Goal: Transaction & Acquisition: Purchase product/service

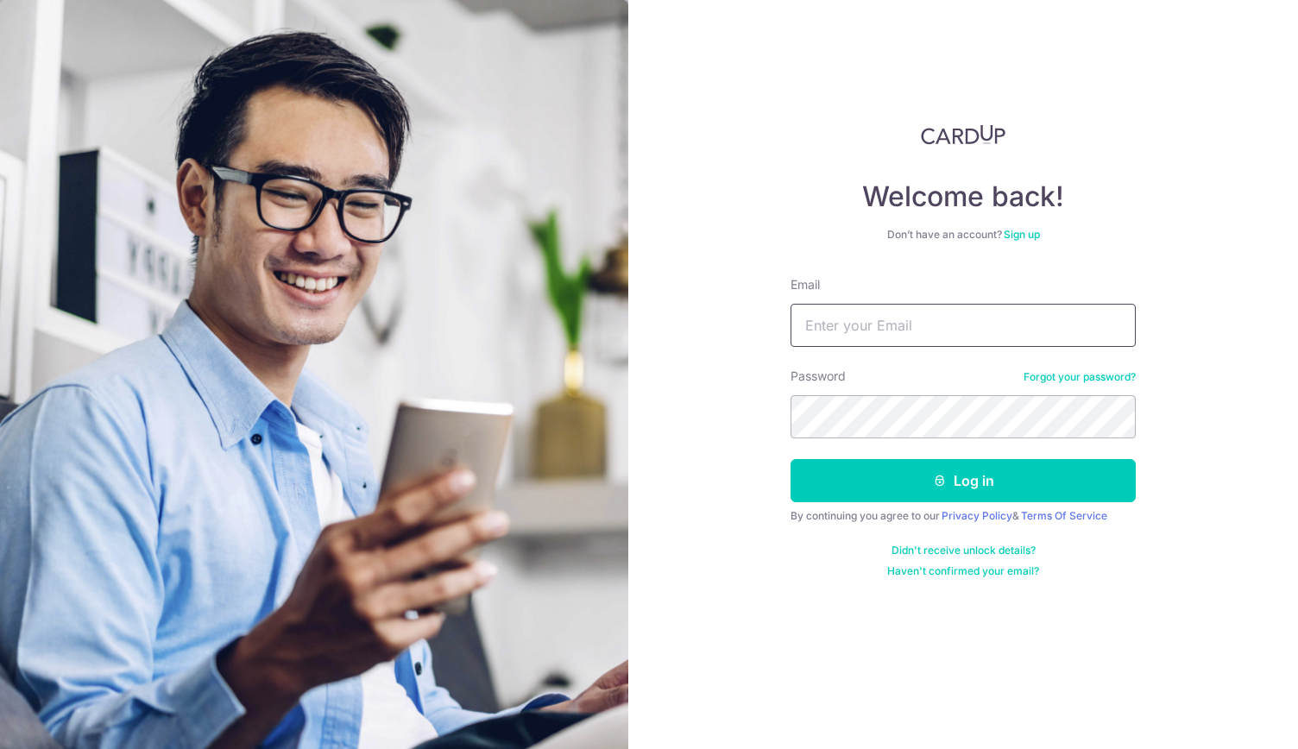
type input "chuaroger74@gmail.com"
click at [955, 473] on button "Log in" at bounding box center [963, 480] width 345 height 43
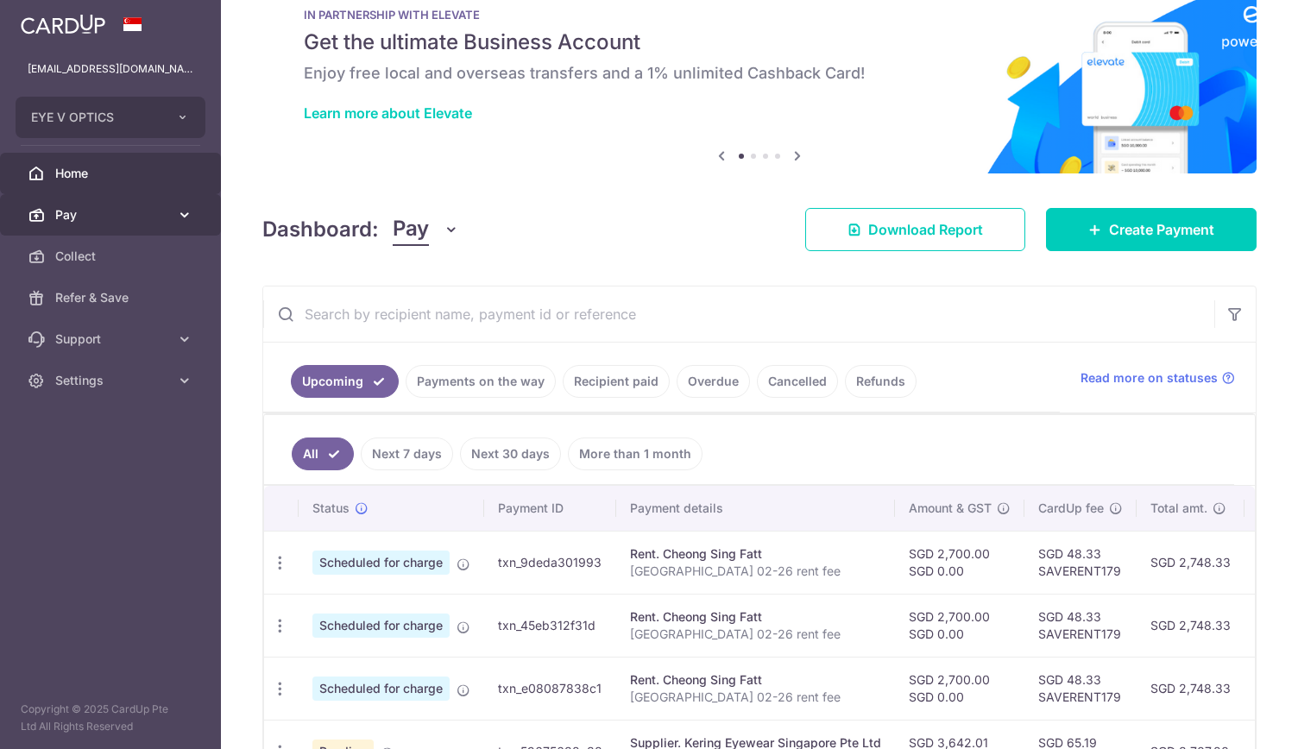
click at [174, 205] on link "Pay" at bounding box center [110, 214] width 221 height 41
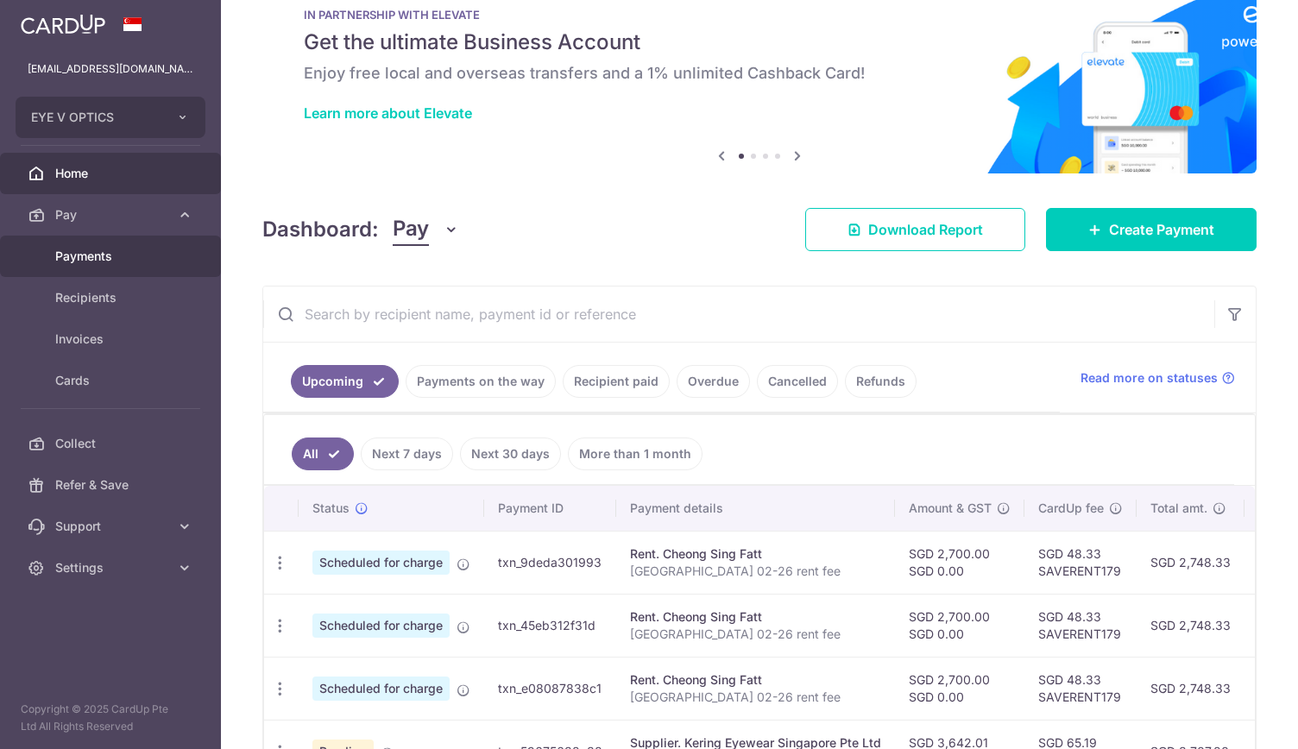
click at [164, 256] on span "Payments" at bounding box center [112, 256] width 114 height 17
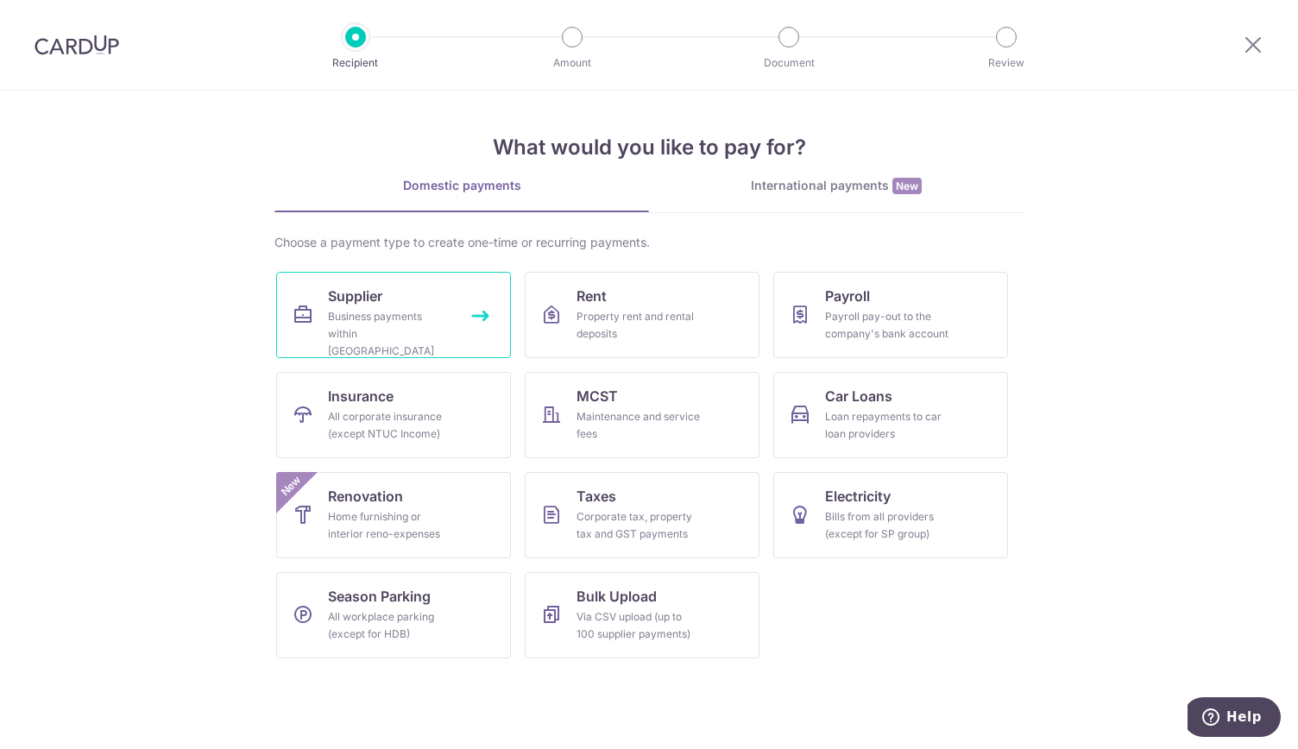
click at [463, 305] on link "Supplier Business payments within Singapore" at bounding box center [393, 315] width 235 height 86
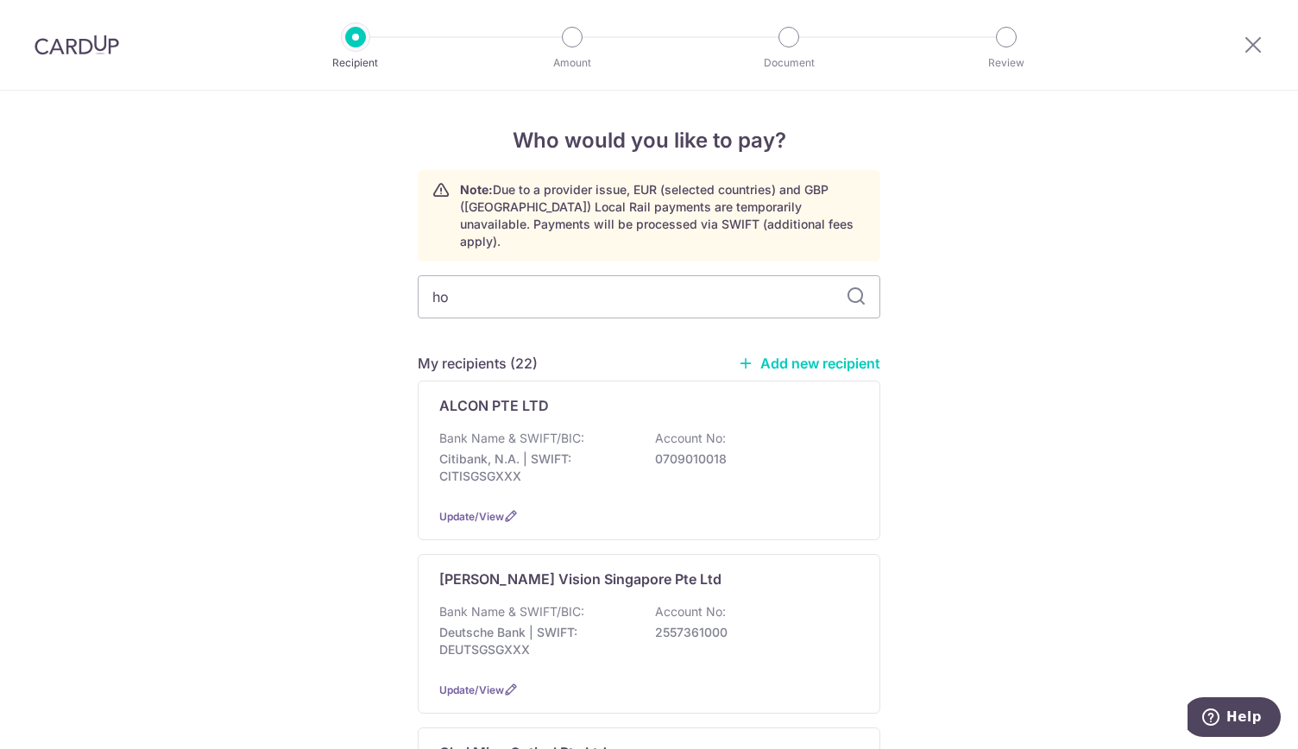
type input "hoy"
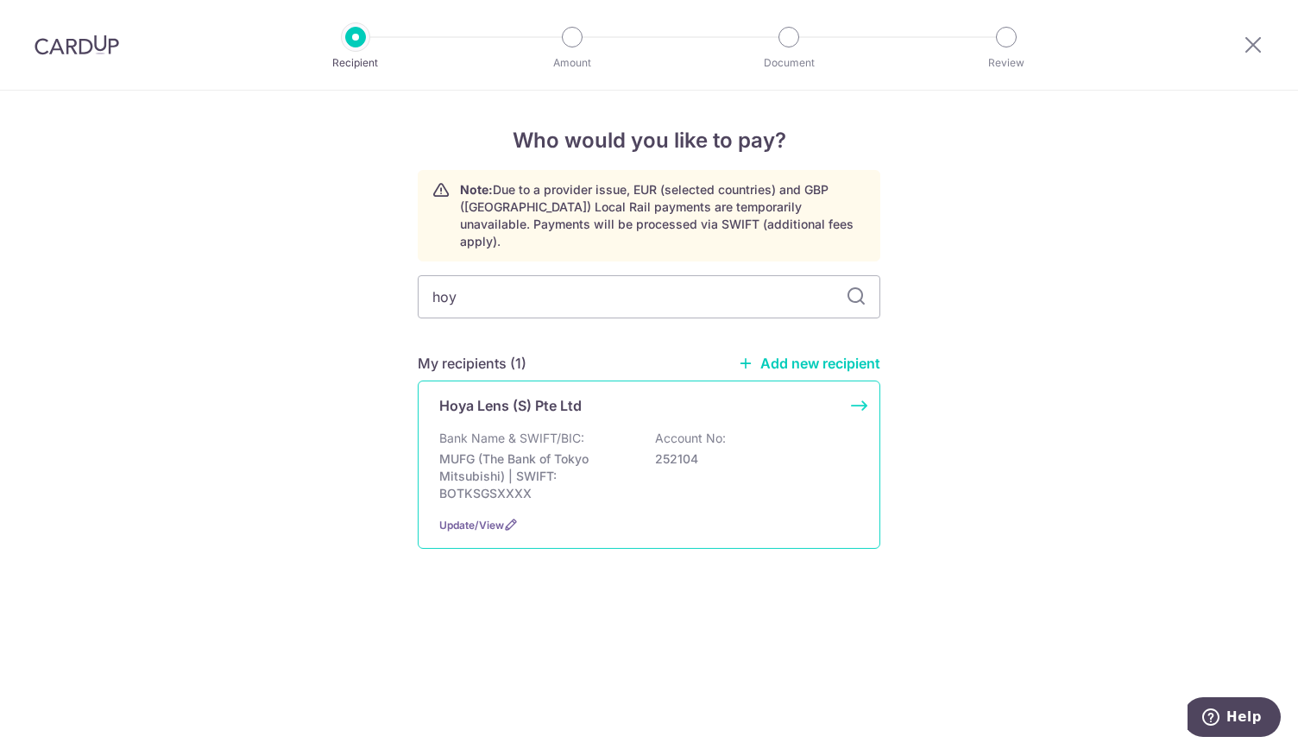
click at [506, 430] on p "Bank Name & SWIFT/BIC:" at bounding box center [511, 438] width 145 height 17
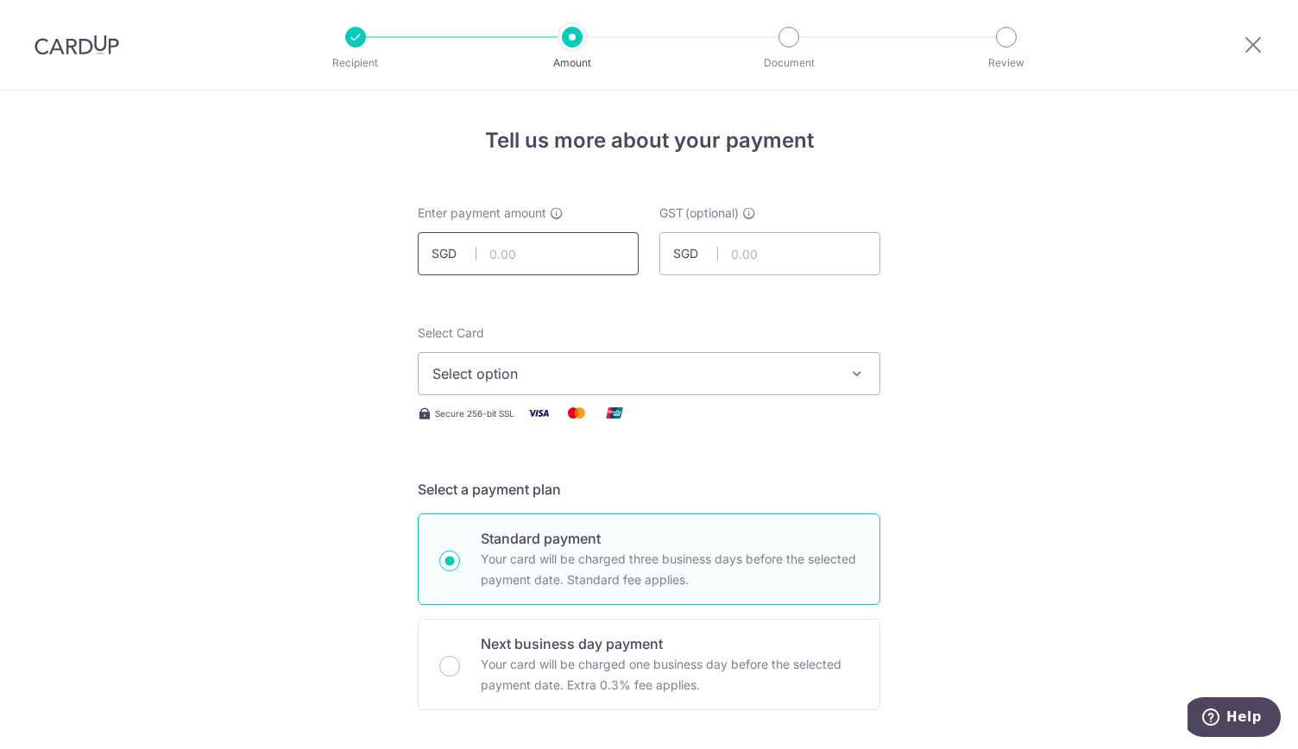
click at [547, 251] on input "text" at bounding box center [528, 253] width 221 height 43
type input "2,929.13"
click at [767, 357] on button "Select option" at bounding box center [649, 373] width 463 height 43
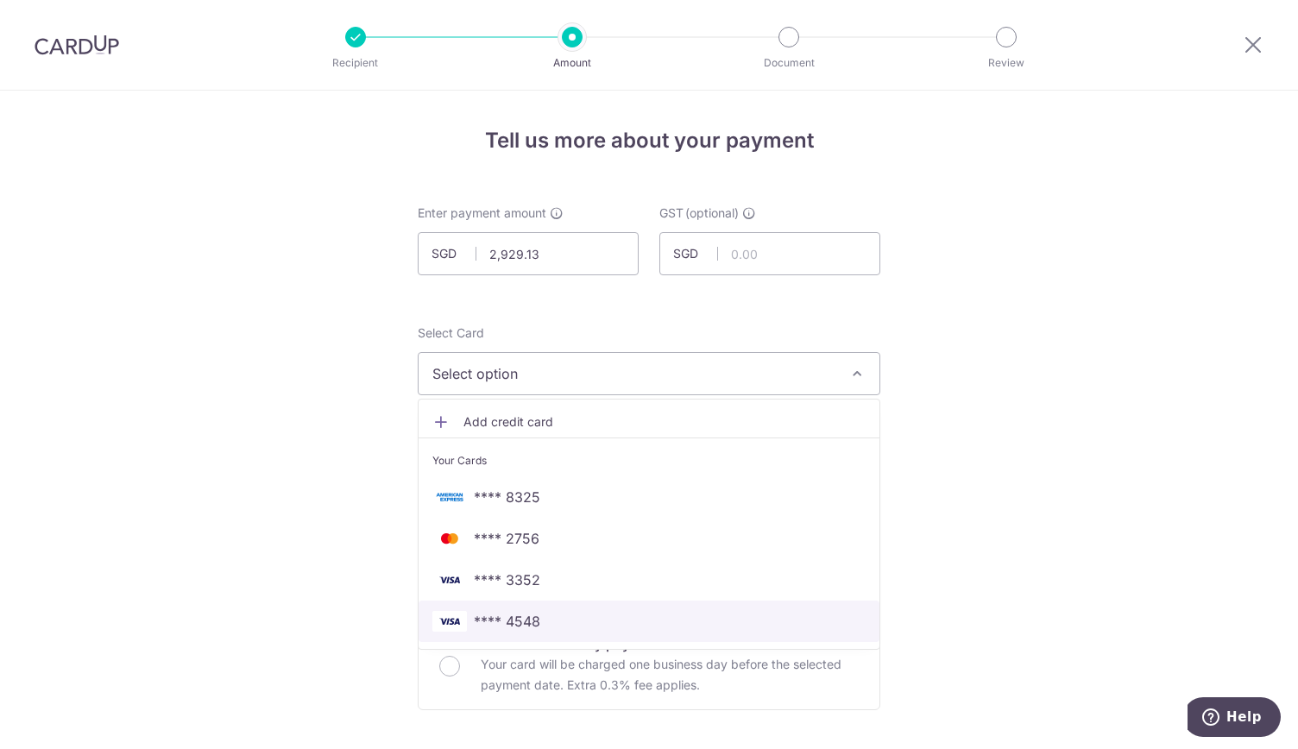
click at [712, 615] on span "**** 4548" at bounding box center [648, 621] width 433 height 21
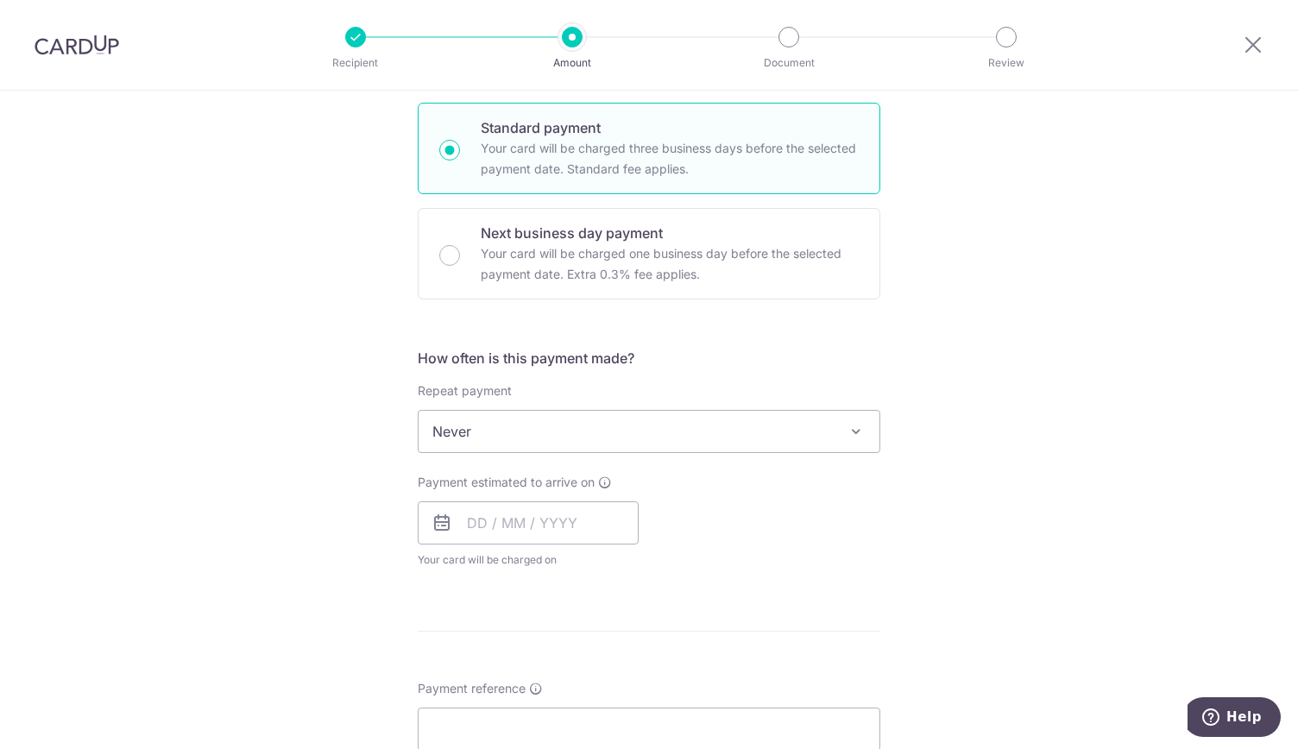
scroll to position [414, 0]
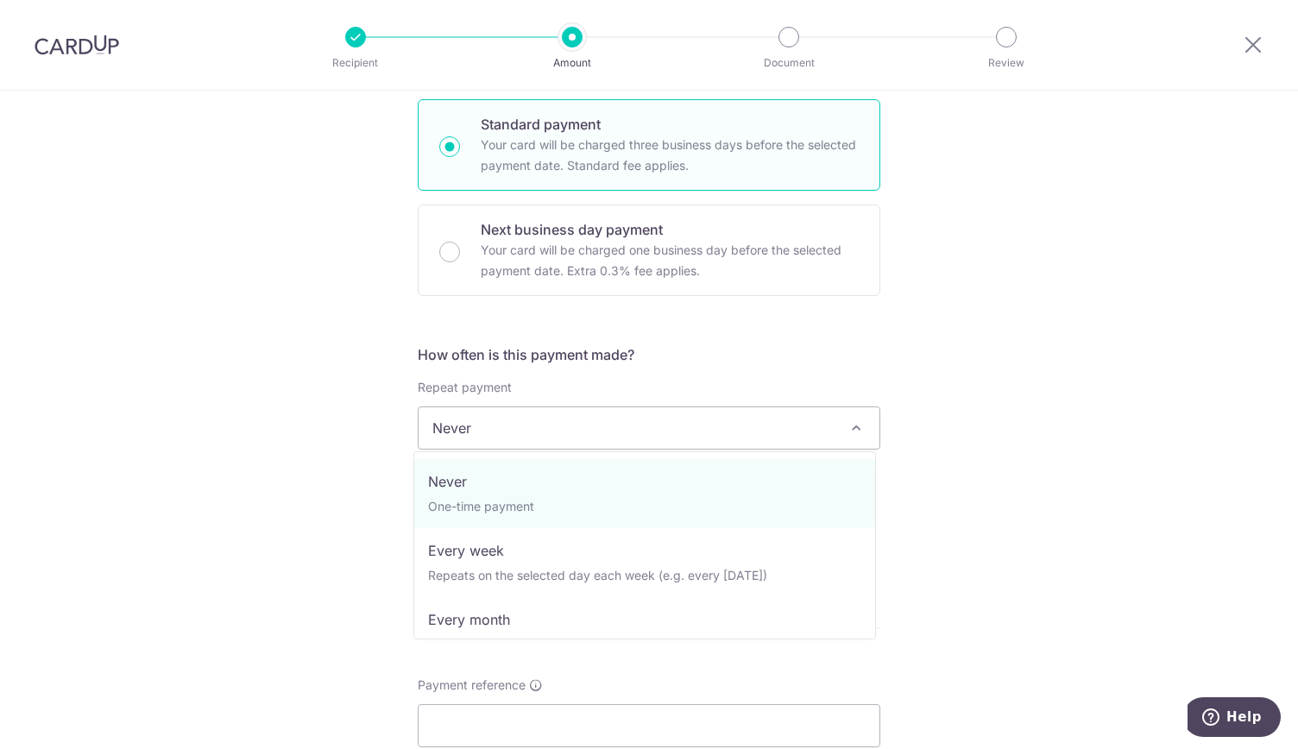
click at [855, 426] on span at bounding box center [856, 428] width 21 height 21
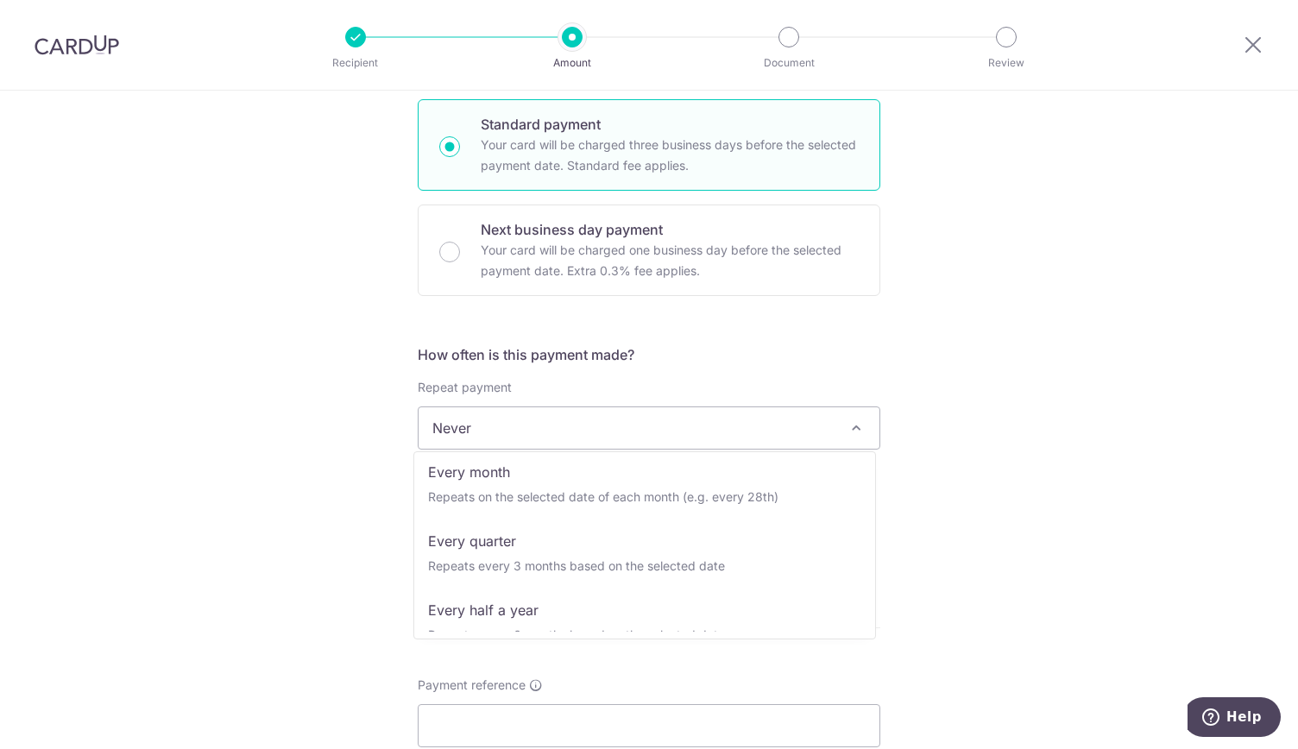
scroll to position [159, 0]
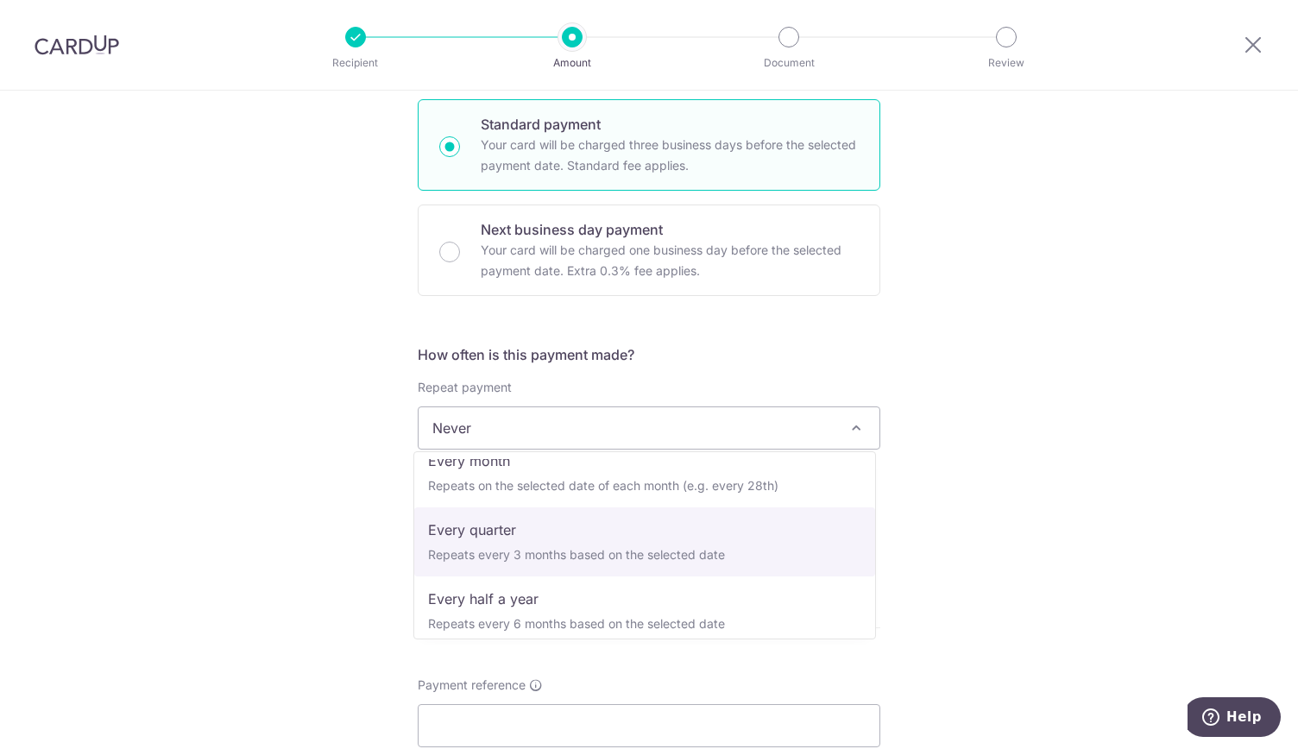
select select "4"
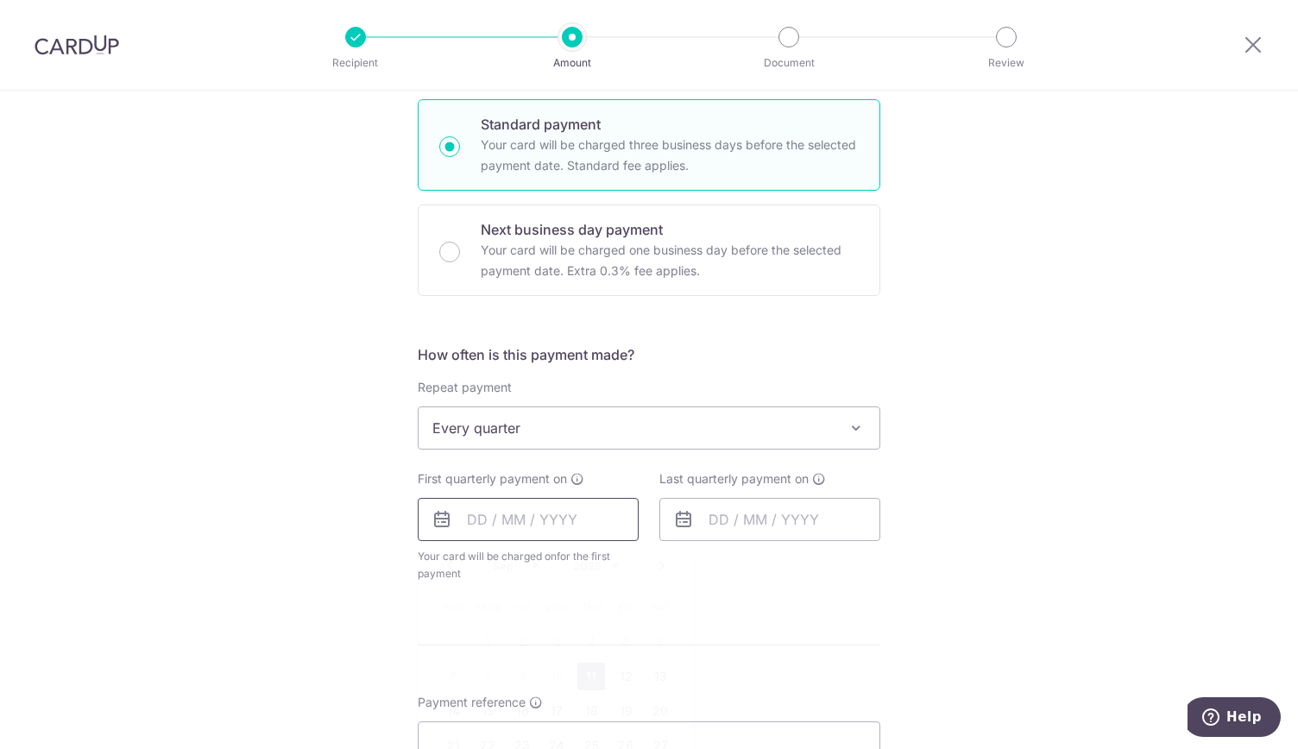
click at [519, 520] on input "text" at bounding box center [528, 519] width 221 height 43
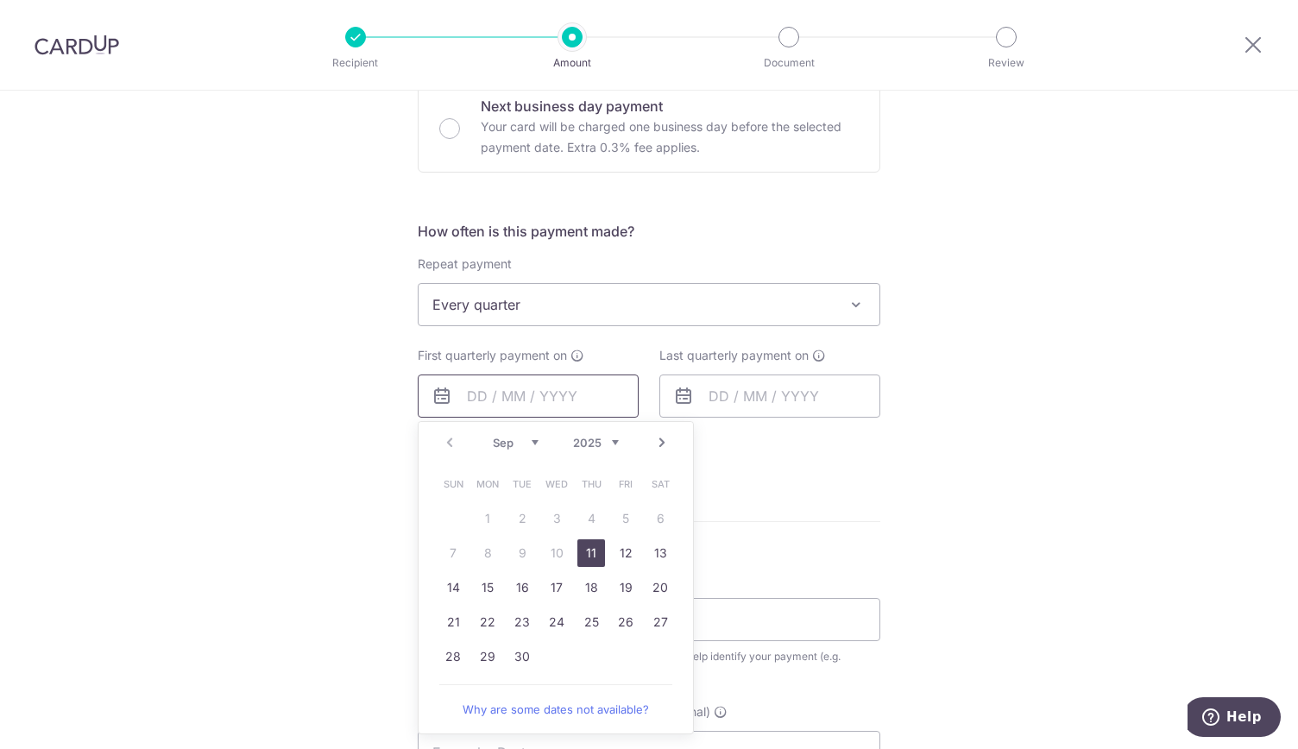
scroll to position [545, 0]
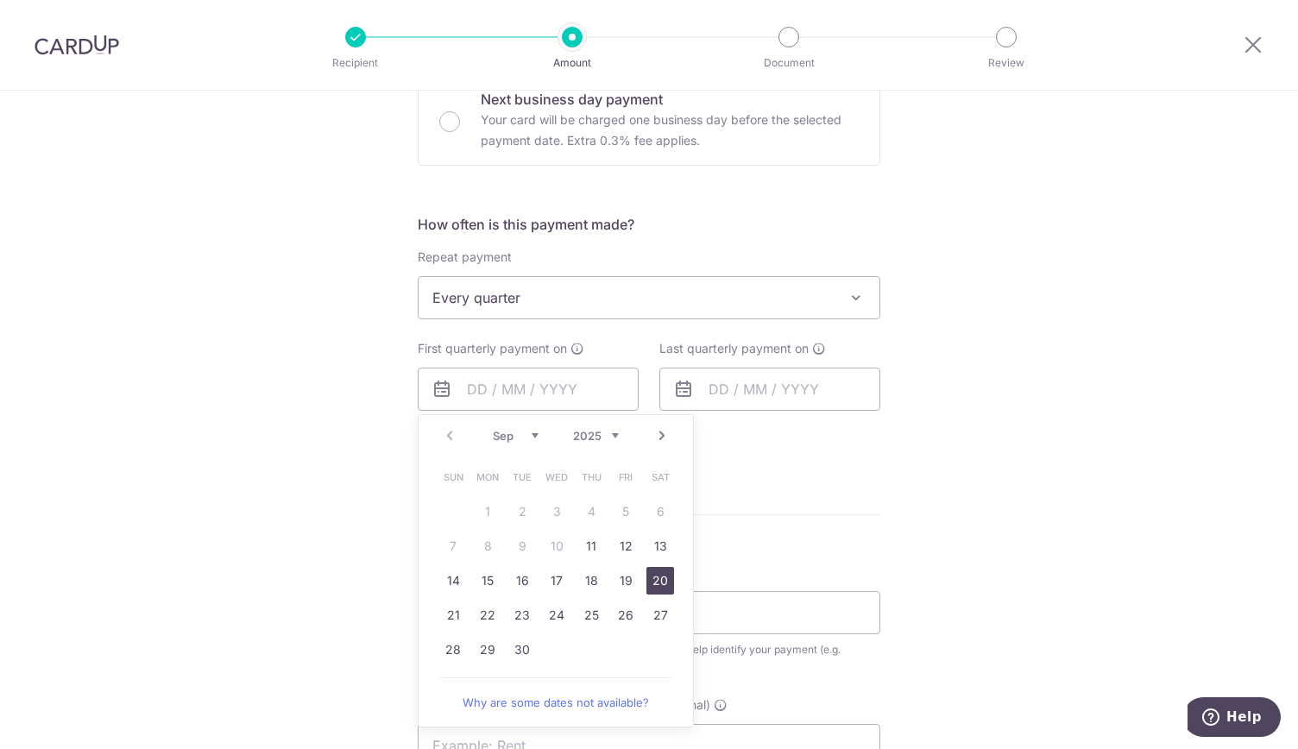
click at [653, 584] on link "20" at bounding box center [661, 581] width 28 height 28
type input "[DATE]"
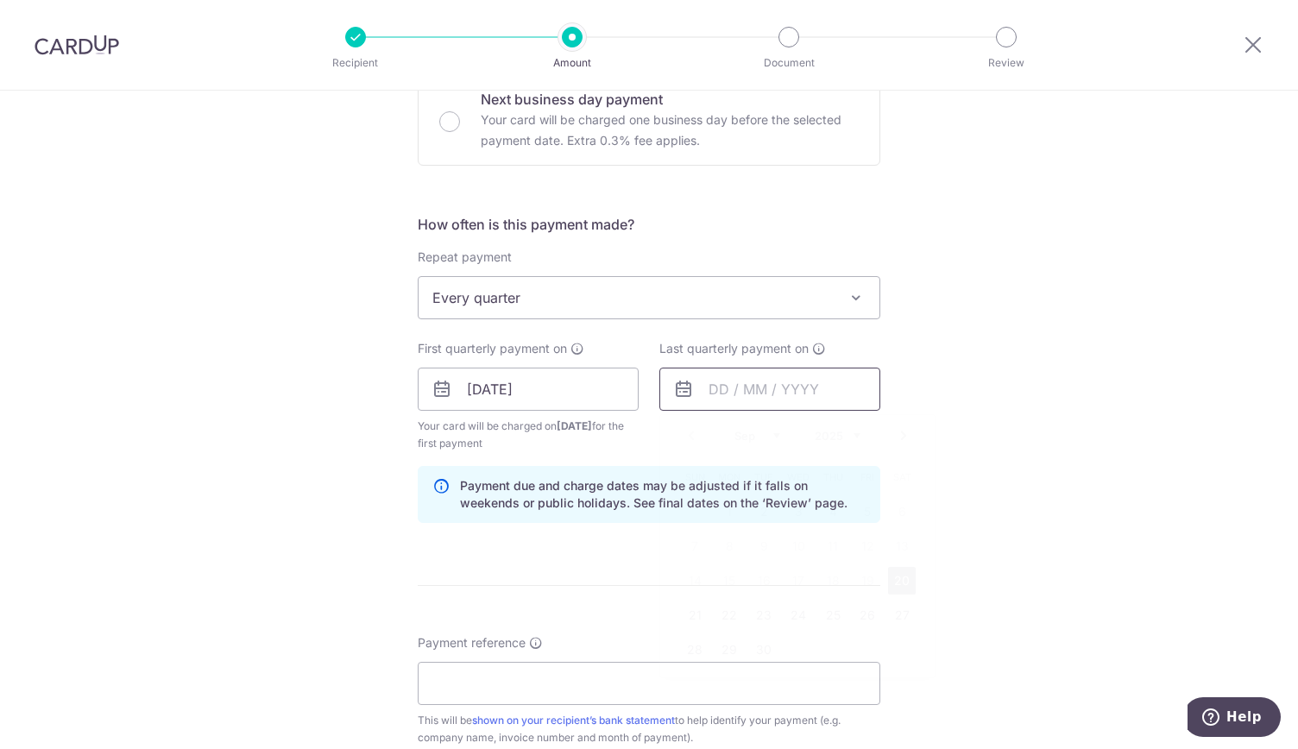
click at [716, 386] on input "text" at bounding box center [770, 389] width 221 height 43
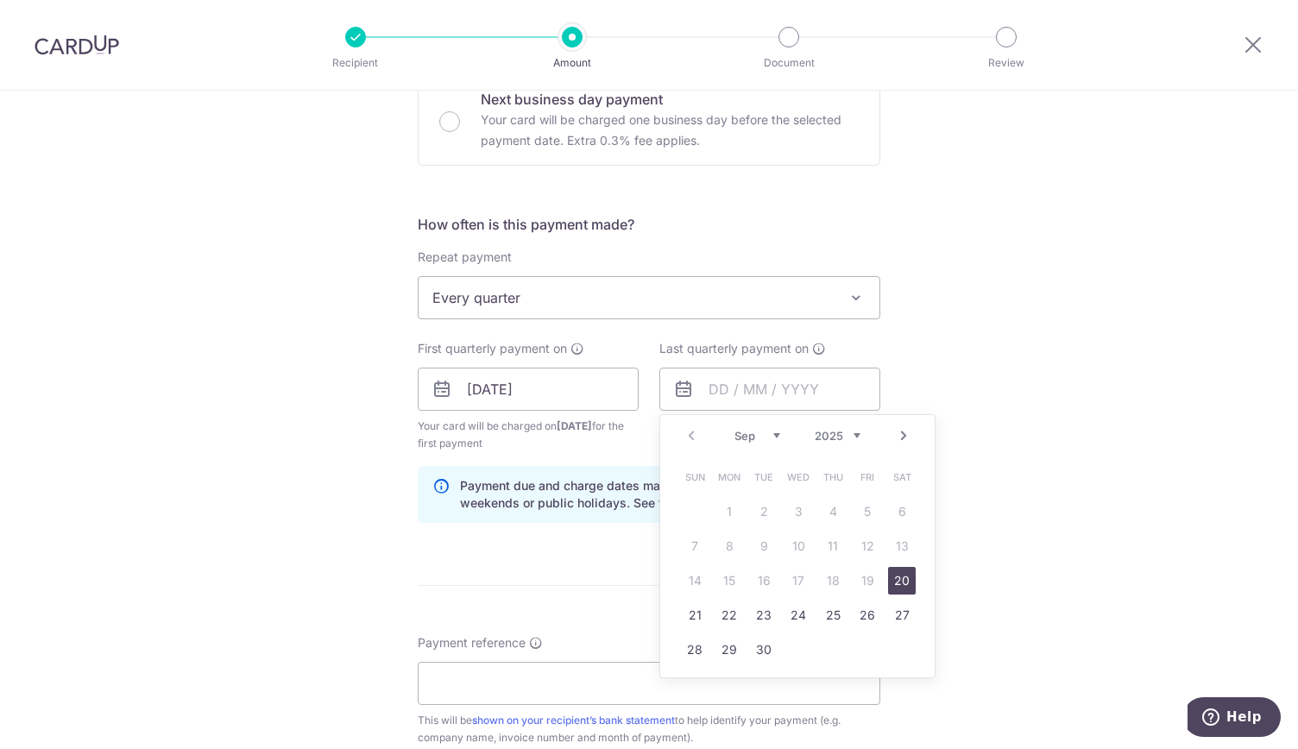
click at [772, 436] on select "Sep Oct Nov Dec" at bounding box center [758, 436] width 46 height 14
click at [796, 648] on link "31" at bounding box center [799, 650] width 28 height 28
type input "31/12/2025"
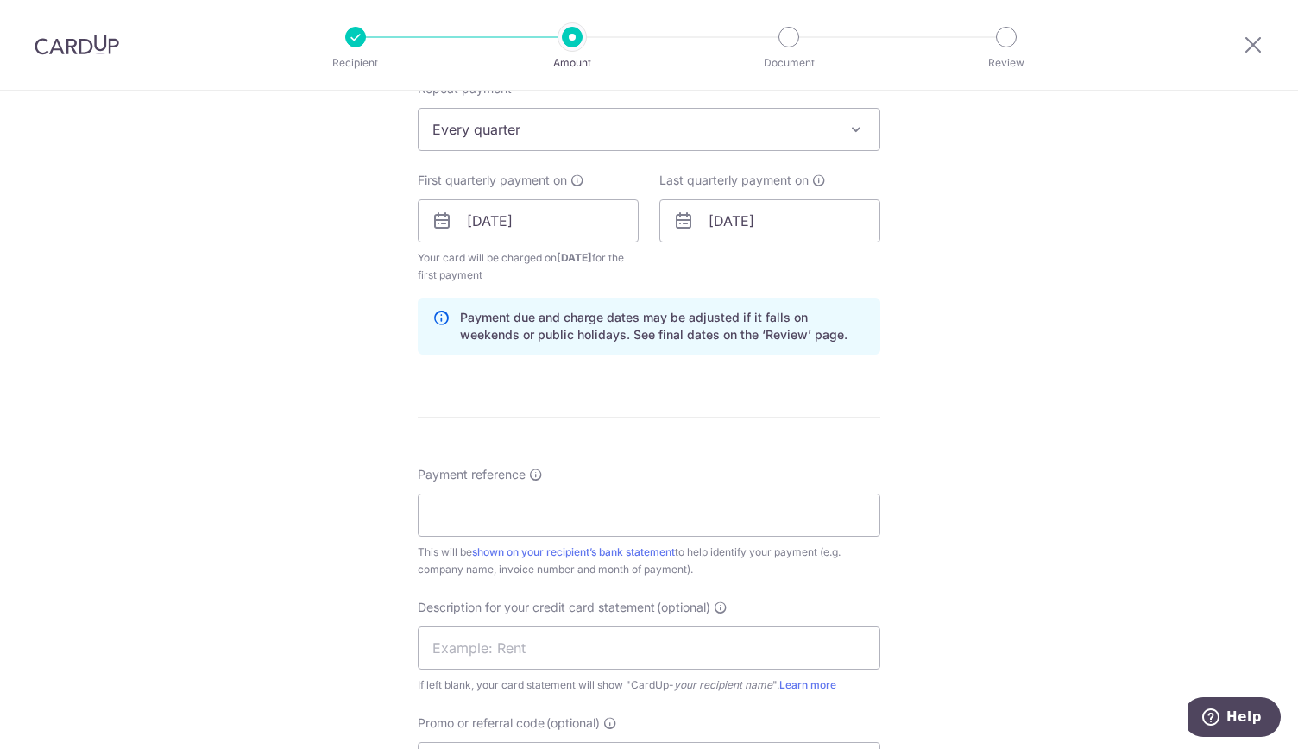
scroll to position [715, 0]
click at [733, 516] on input "Payment reference" at bounding box center [649, 513] width 463 height 43
type input "Eye V Optics 005145"
click at [716, 645] on input "text" at bounding box center [649, 646] width 463 height 43
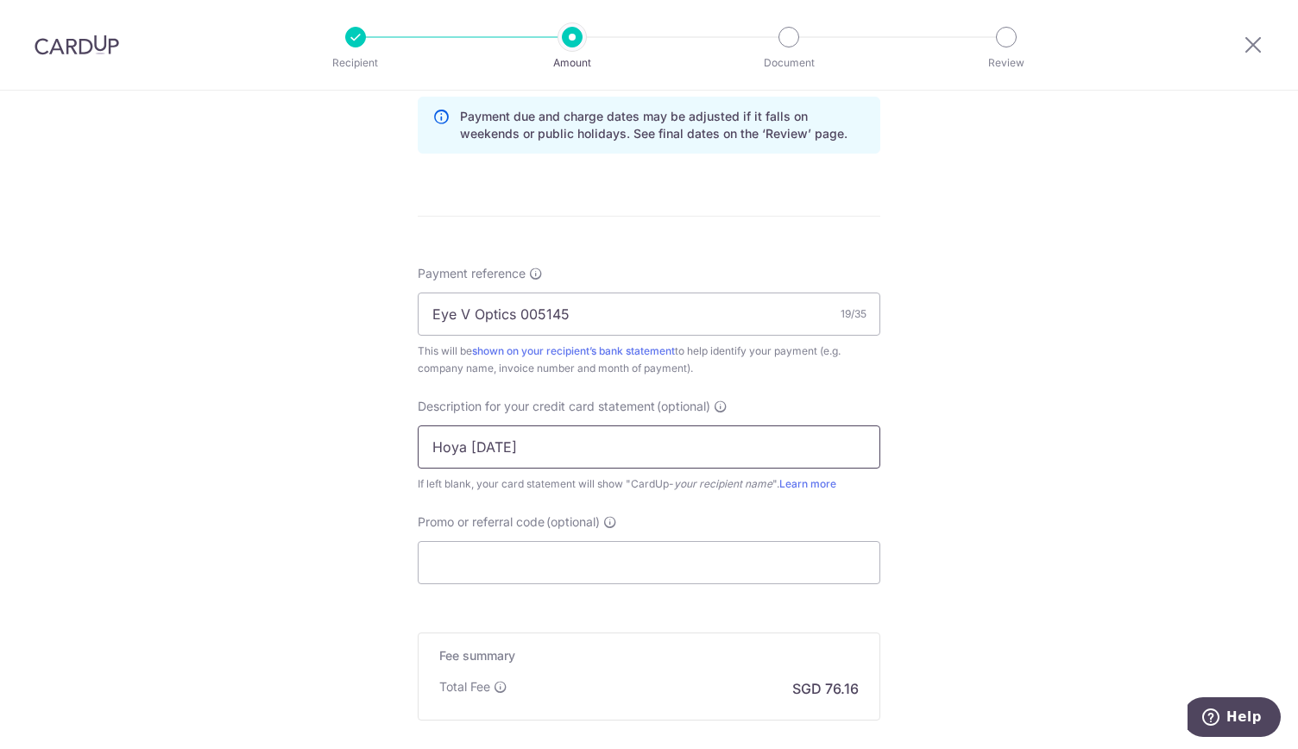
scroll to position [949, 0]
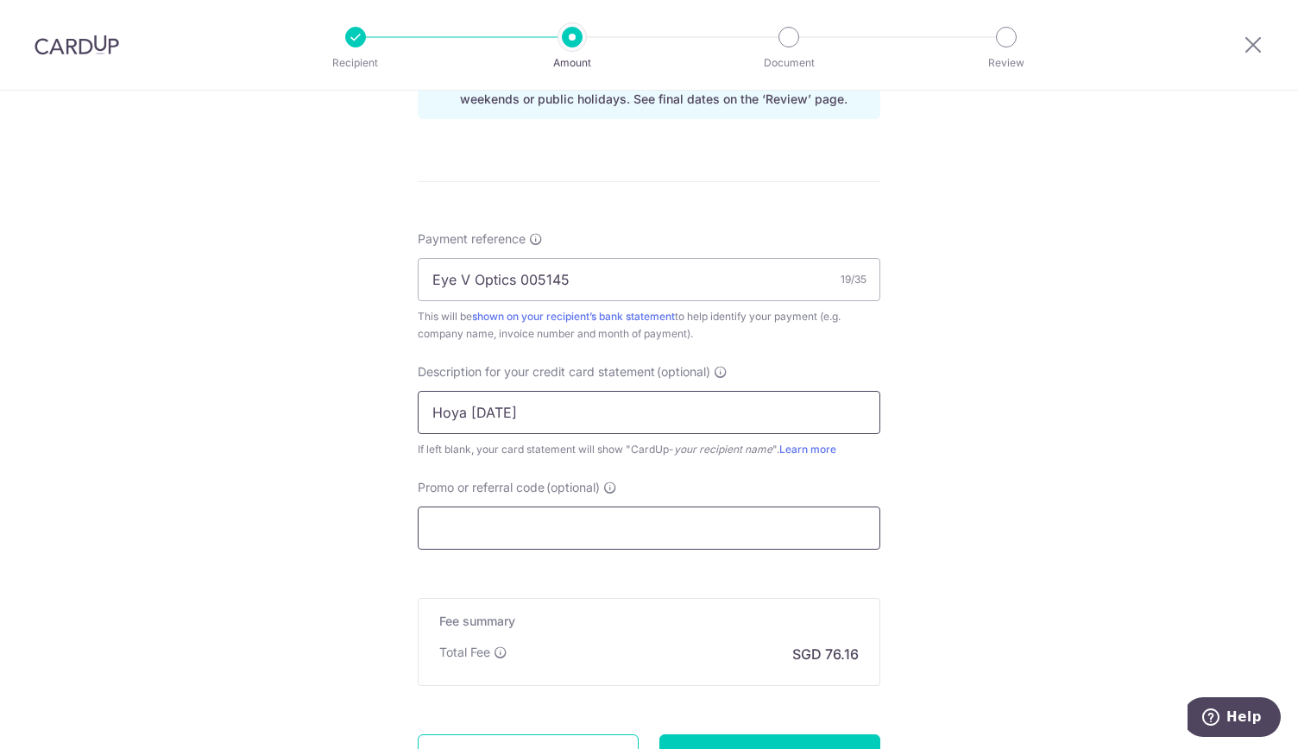
type input "Hoya Sep 2025"
click at [663, 521] on input "Promo or referral code (optional)" at bounding box center [649, 528] width 463 height 43
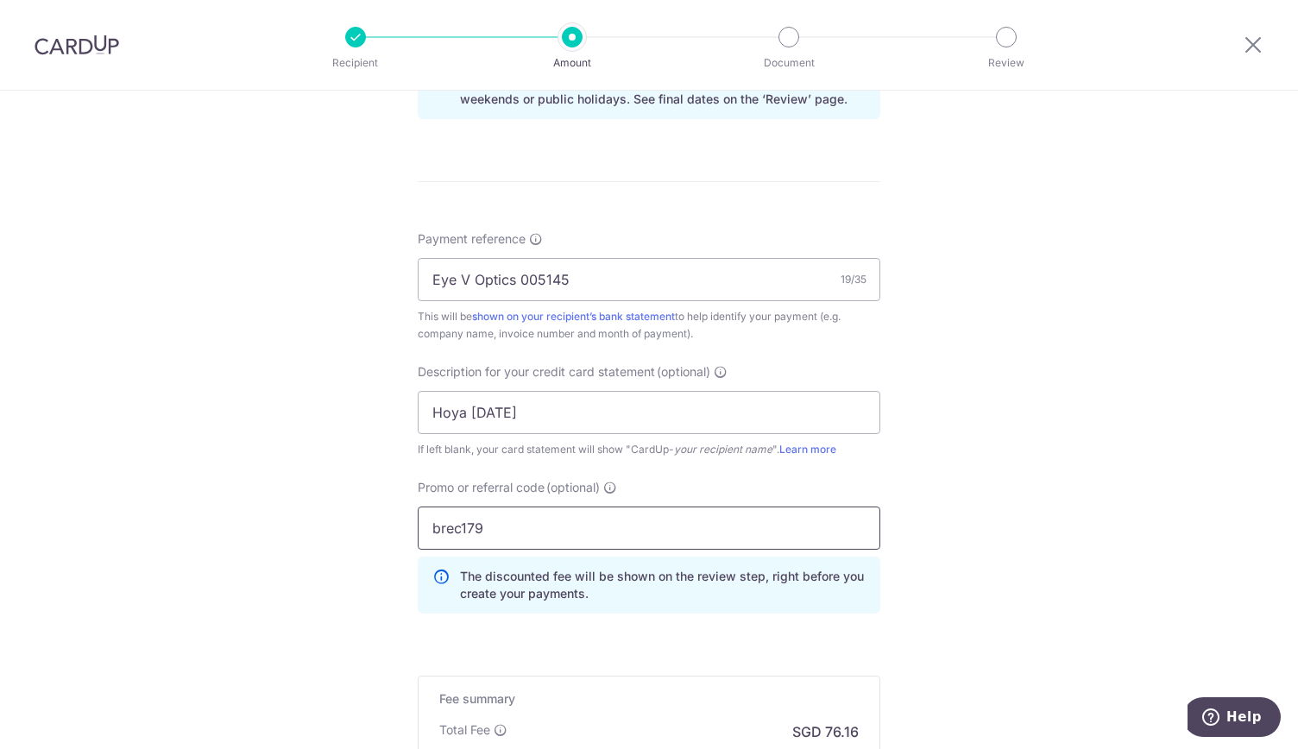
scroll to position [1179, 0]
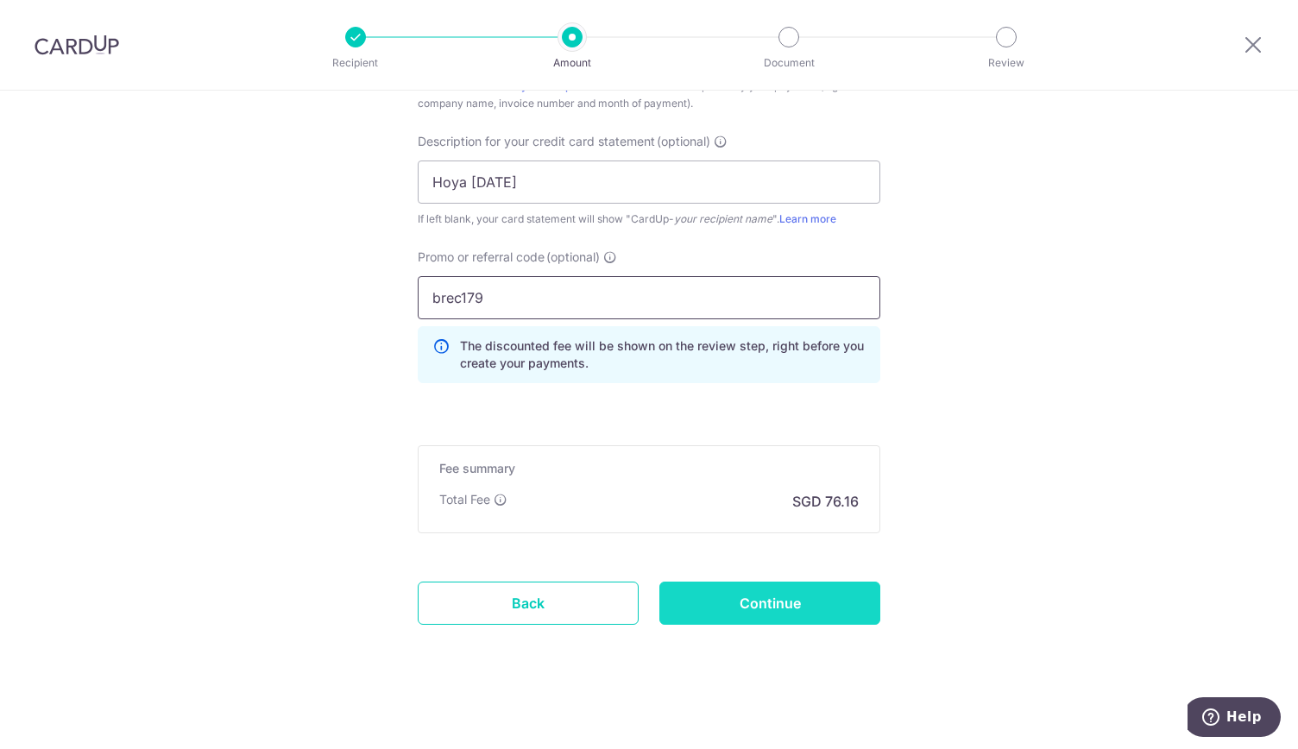
type input "brec179"
click at [817, 584] on input "Continue" at bounding box center [770, 603] width 221 height 43
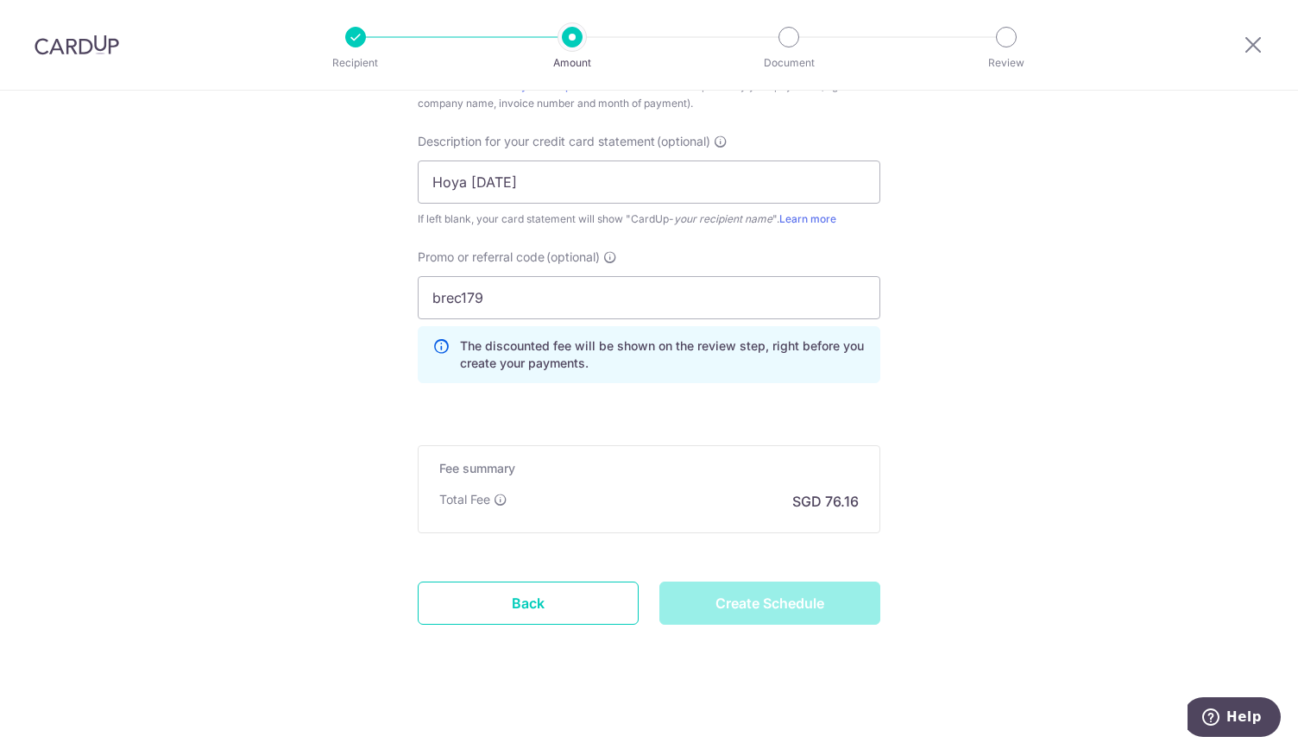
type input "Create Schedule"
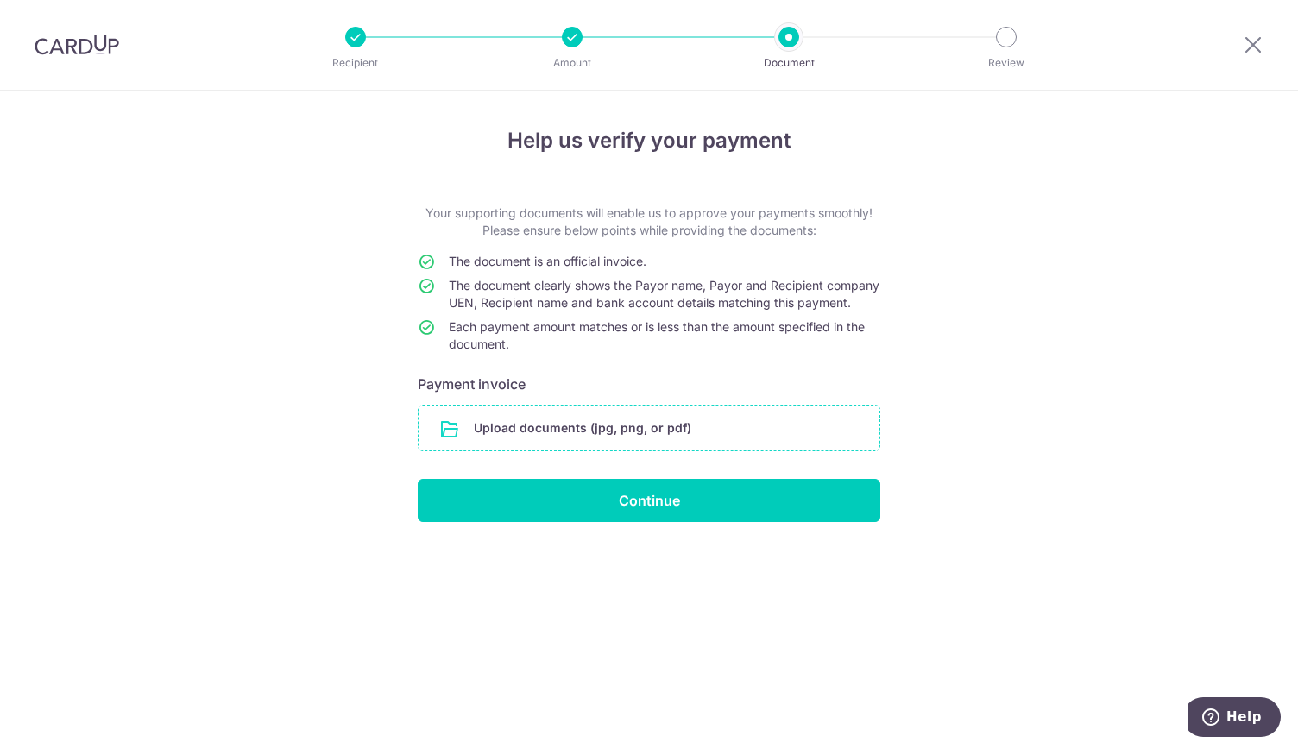
click at [612, 440] on input "file" at bounding box center [649, 428] width 461 height 45
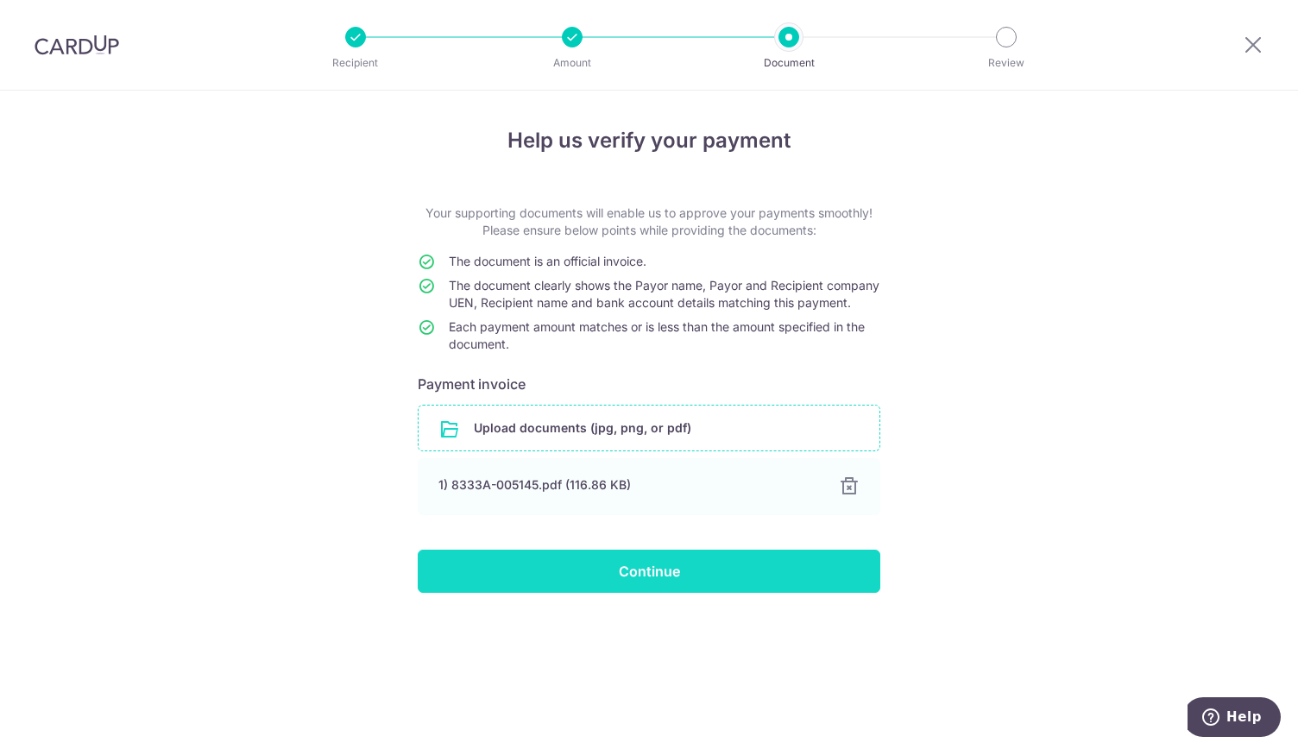
click at [673, 584] on input "Continue" at bounding box center [649, 571] width 463 height 43
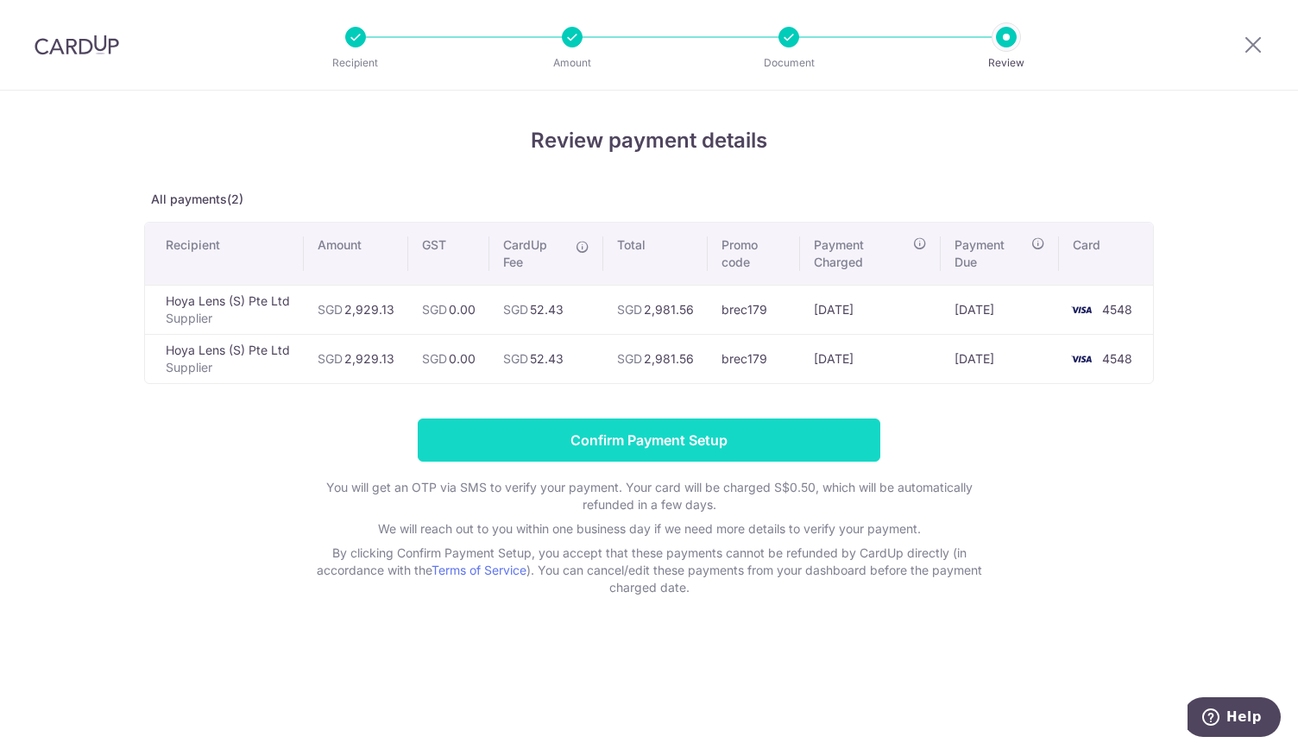
click at [581, 423] on input "Confirm Payment Setup" at bounding box center [649, 440] width 463 height 43
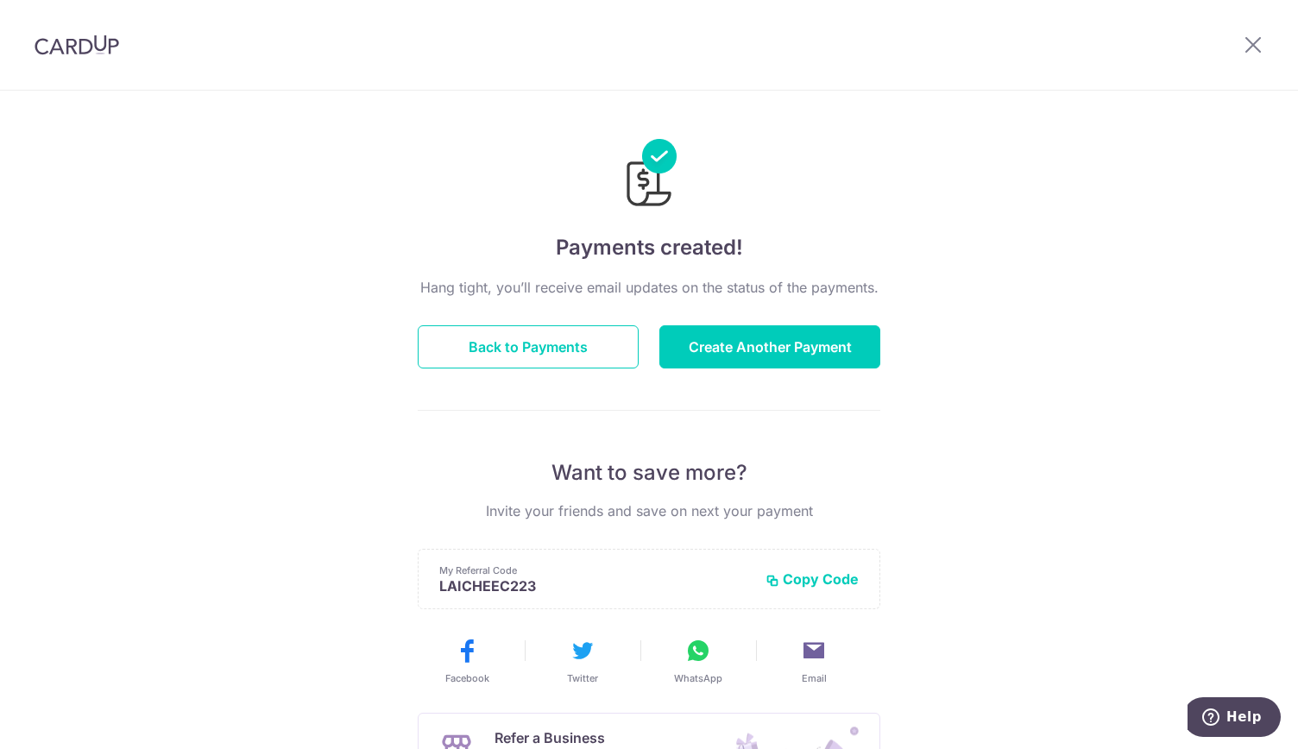
click at [60, 51] on img at bounding box center [77, 45] width 85 height 21
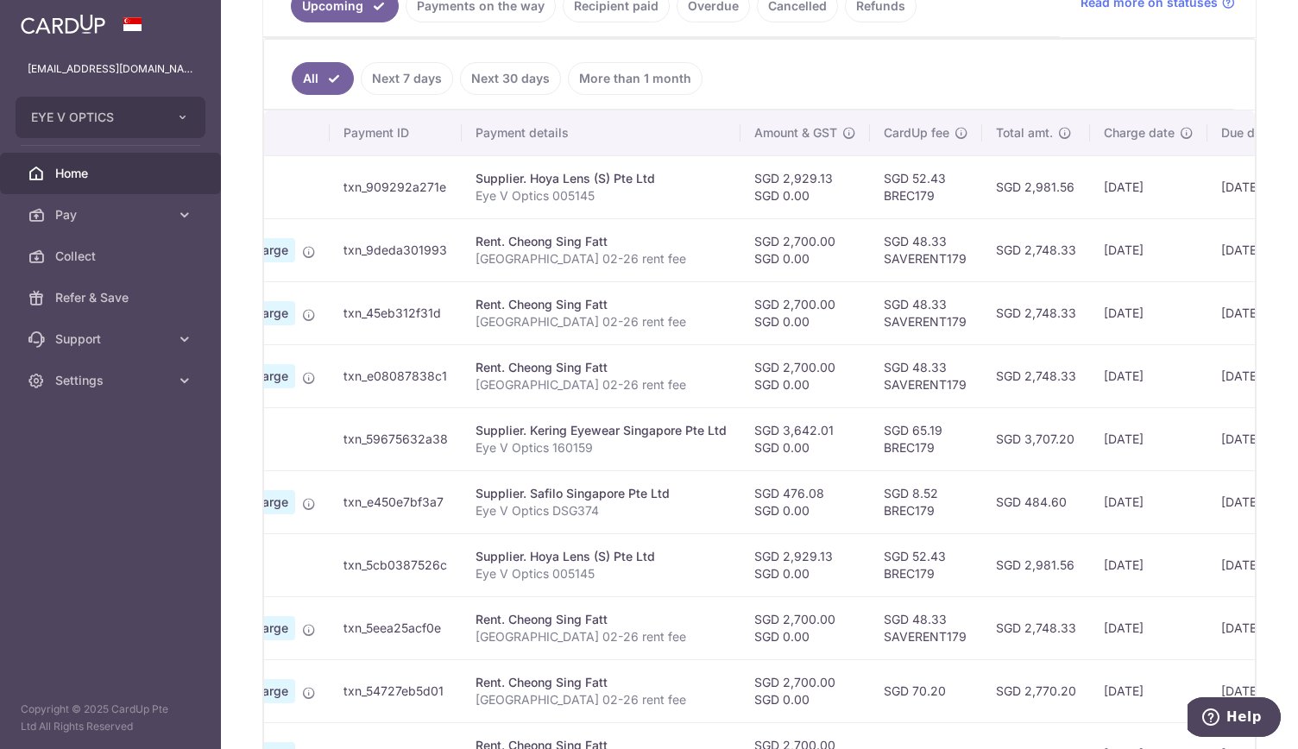
scroll to position [296, 0]
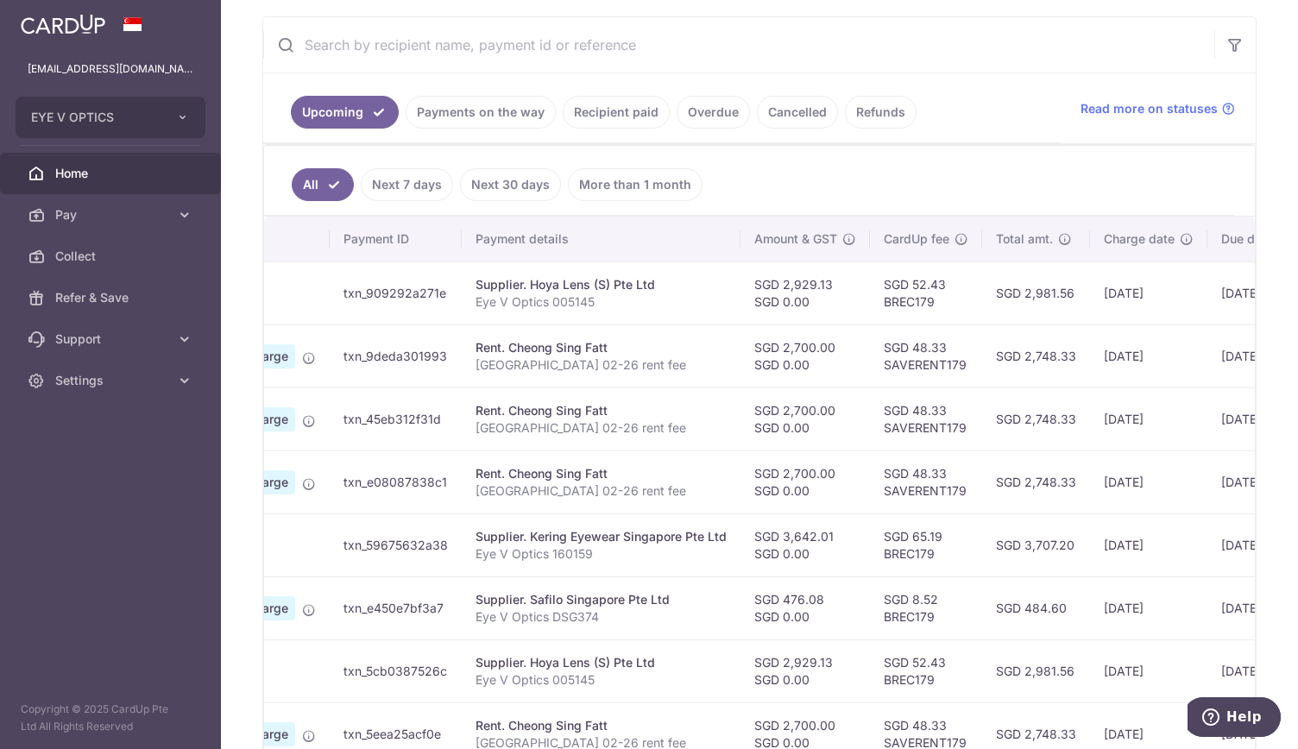
click at [610, 108] on link "Recipient paid" at bounding box center [616, 112] width 107 height 33
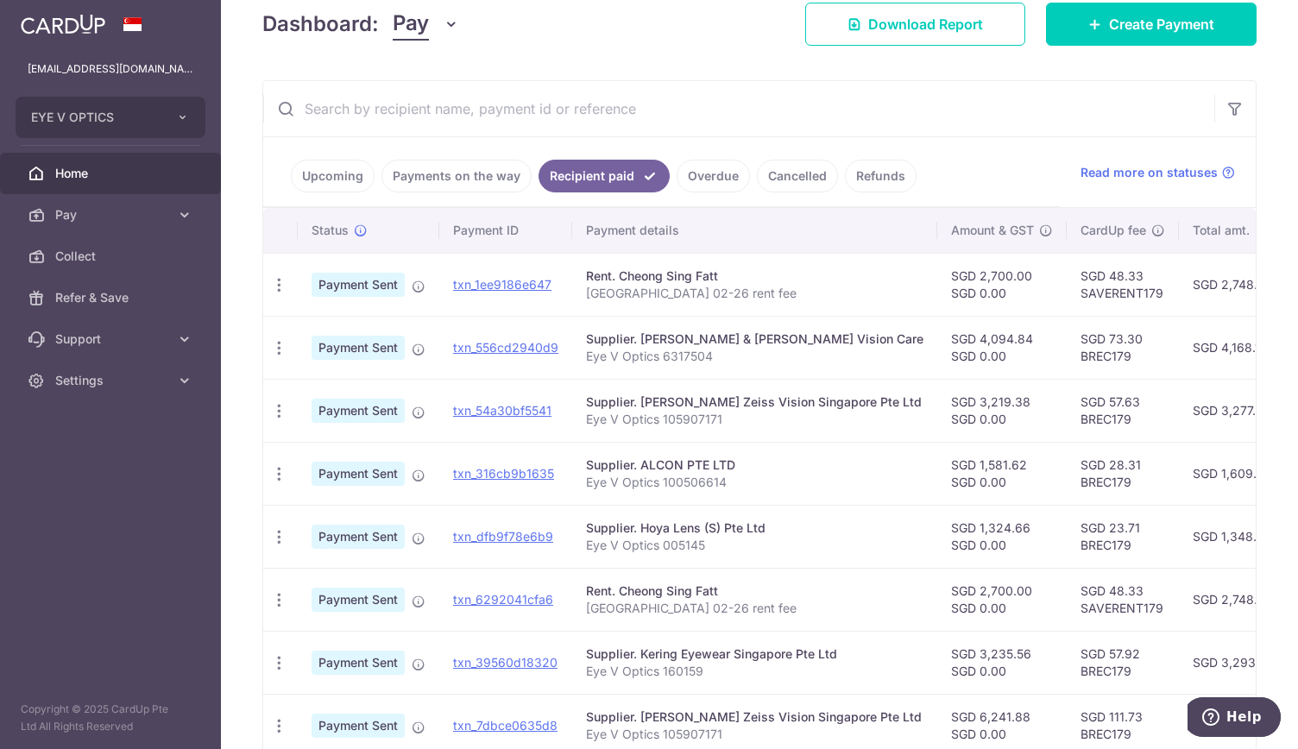
scroll to position [233, 0]
click at [483, 174] on link "Payments on the way" at bounding box center [457, 175] width 150 height 33
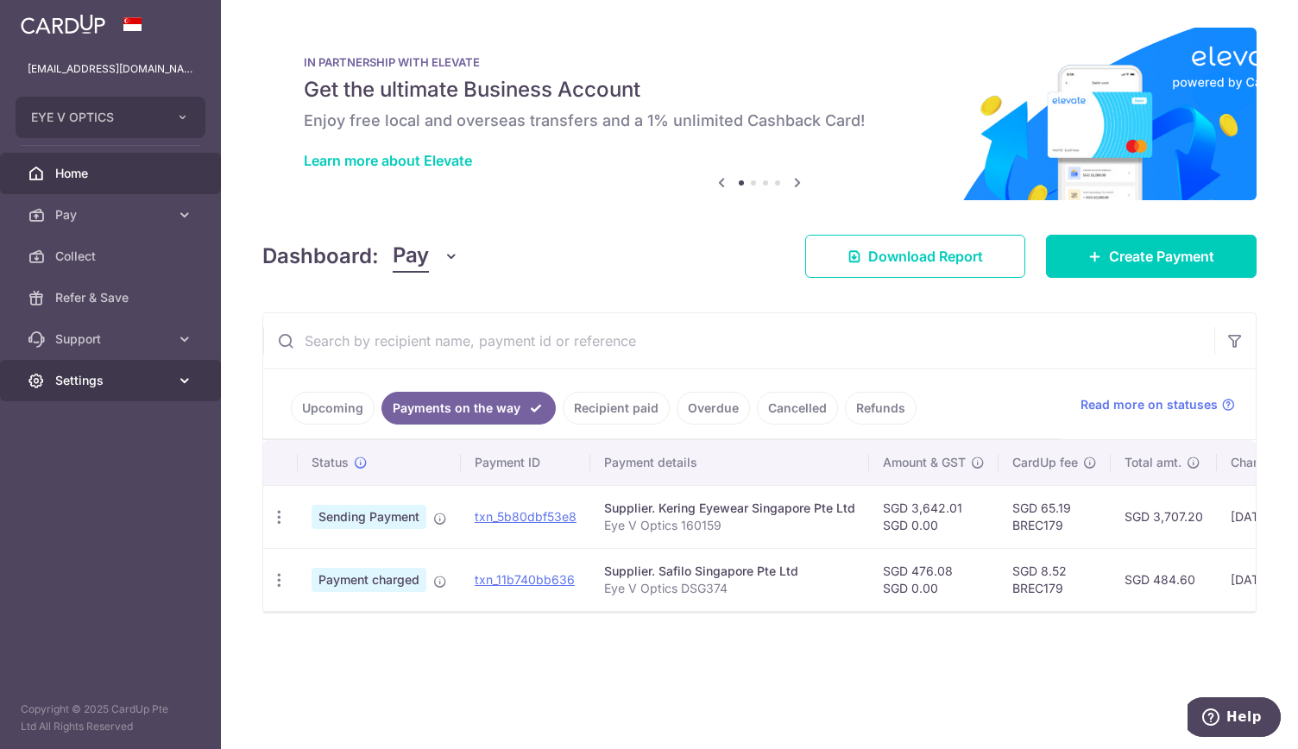
click at [141, 373] on span "Settings" at bounding box center [112, 380] width 114 height 17
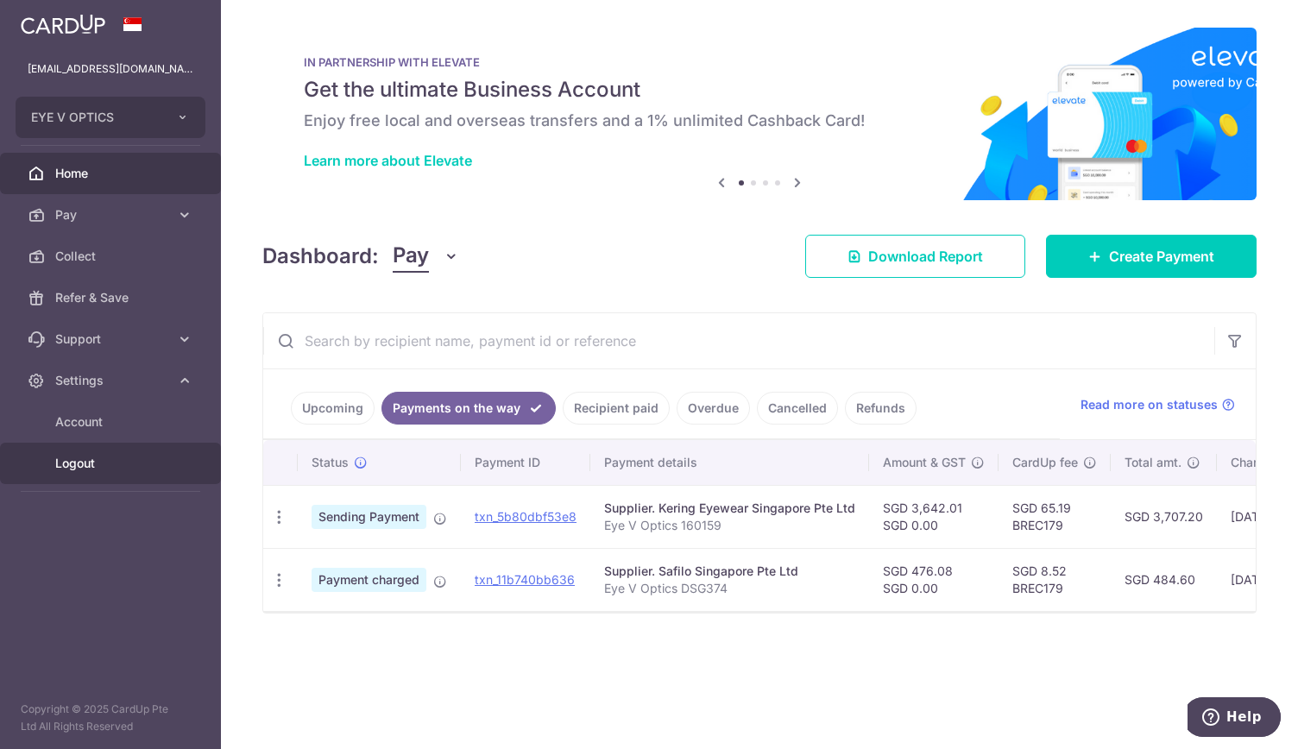
click at [70, 474] on link "Logout" at bounding box center [110, 463] width 221 height 41
